Goal: Task Accomplishment & Management: Manage account settings

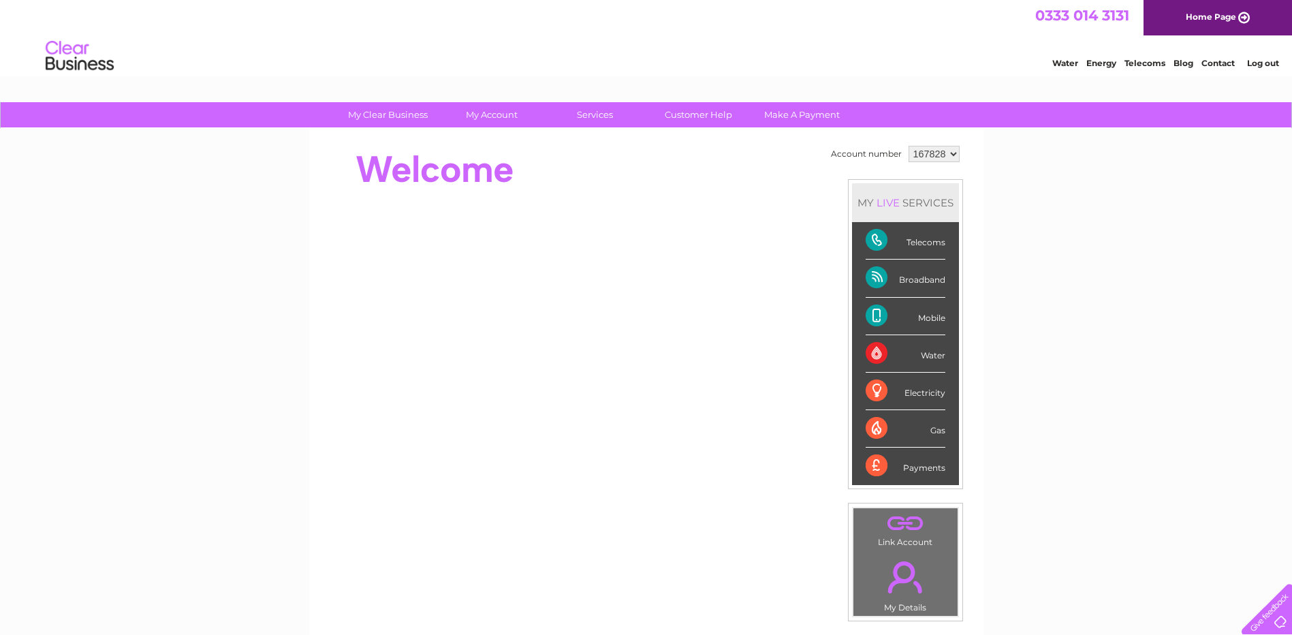
click at [905, 275] on div "Broadband" at bounding box center [906, 278] width 80 height 37
click at [877, 275] on div "Broadband" at bounding box center [906, 278] width 80 height 37
click at [908, 283] on div "Broadband" at bounding box center [906, 278] width 80 height 37
click at [869, 281] on div "Broadband" at bounding box center [906, 278] width 80 height 37
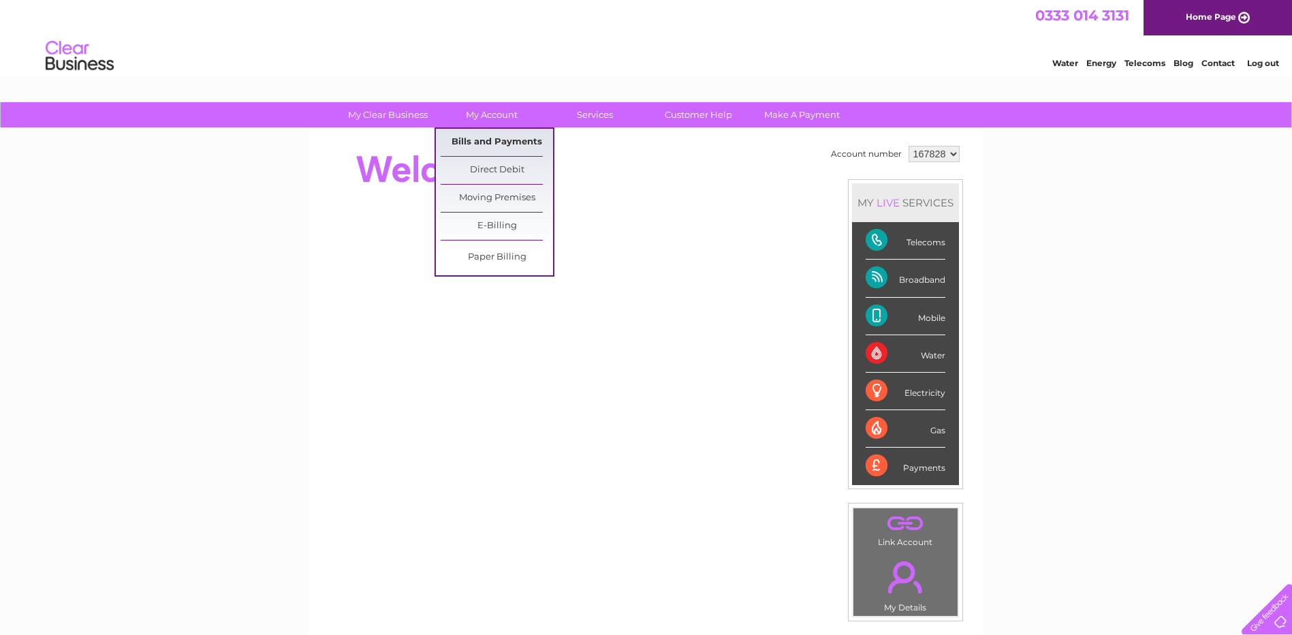
click at [486, 139] on link "Bills and Payments" at bounding box center [497, 142] width 112 height 27
click at [483, 141] on link "Bills and Payments" at bounding box center [497, 142] width 112 height 27
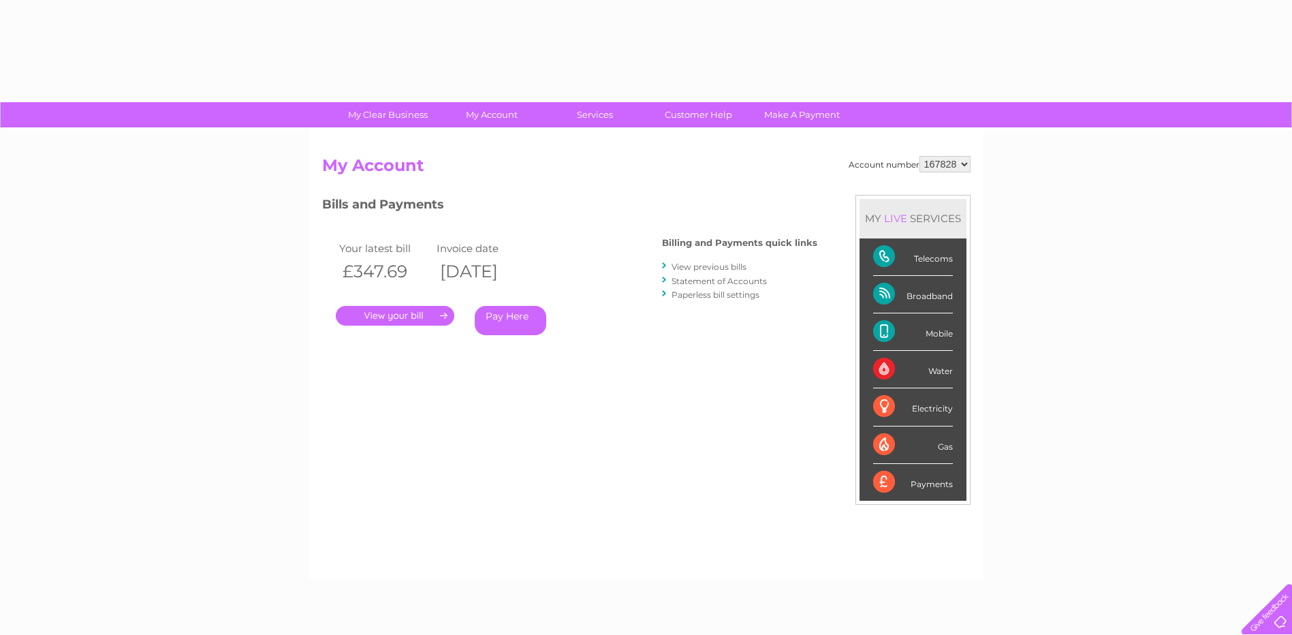
click at [399, 315] on link "." at bounding box center [395, 316] width 119 height 20
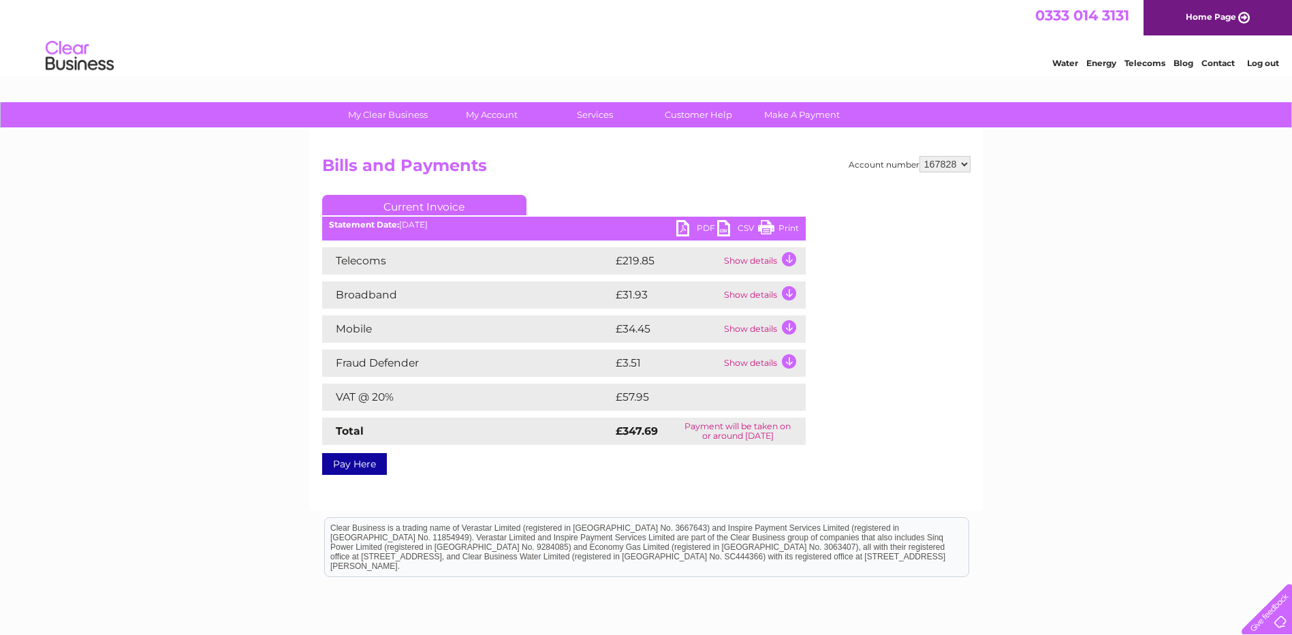
click at [683, 232] on link "PDF" at bounding box center [697, 230] width 41 height 20
